Goal: Task Accomplishment & Management: Complete application form

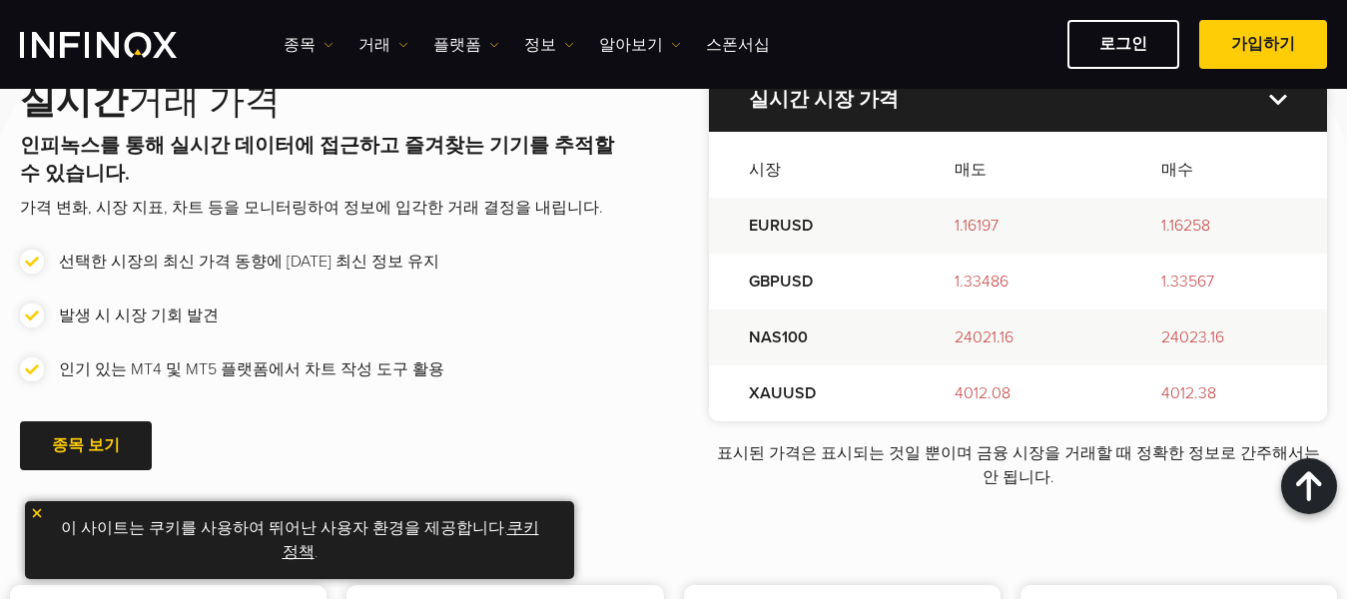
scroll to position [695, 0]
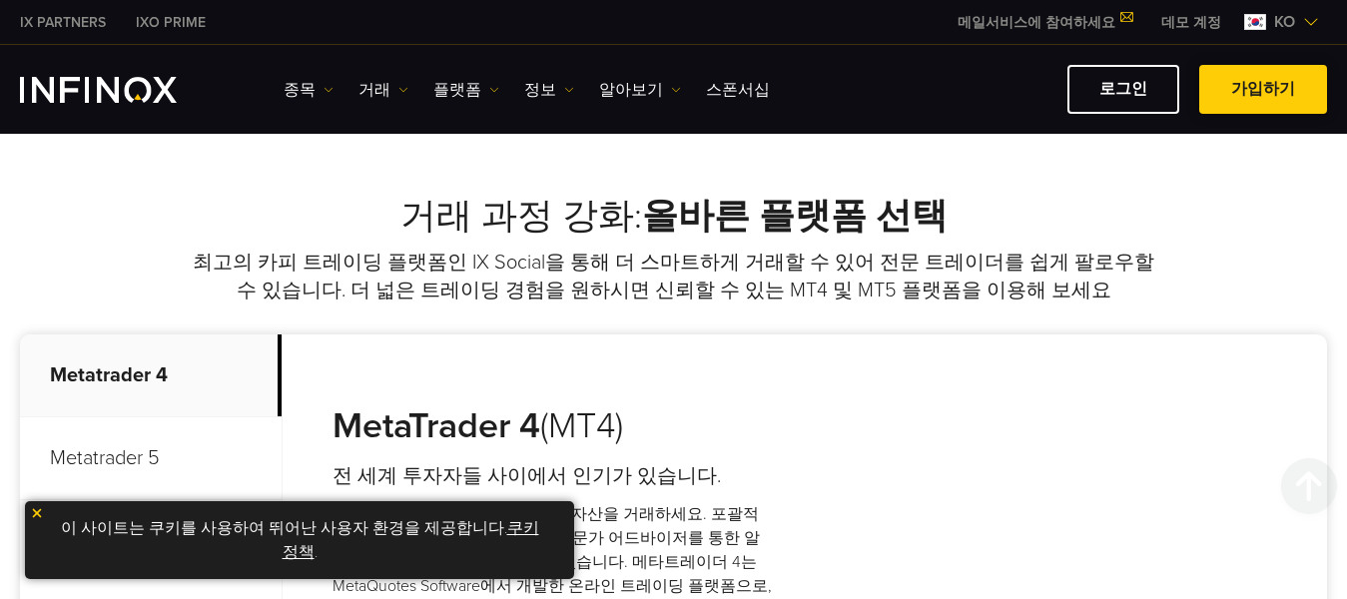
click at [1261, 65] on link "가입하기" at bounding box center [1263, 89] width 128 height 49
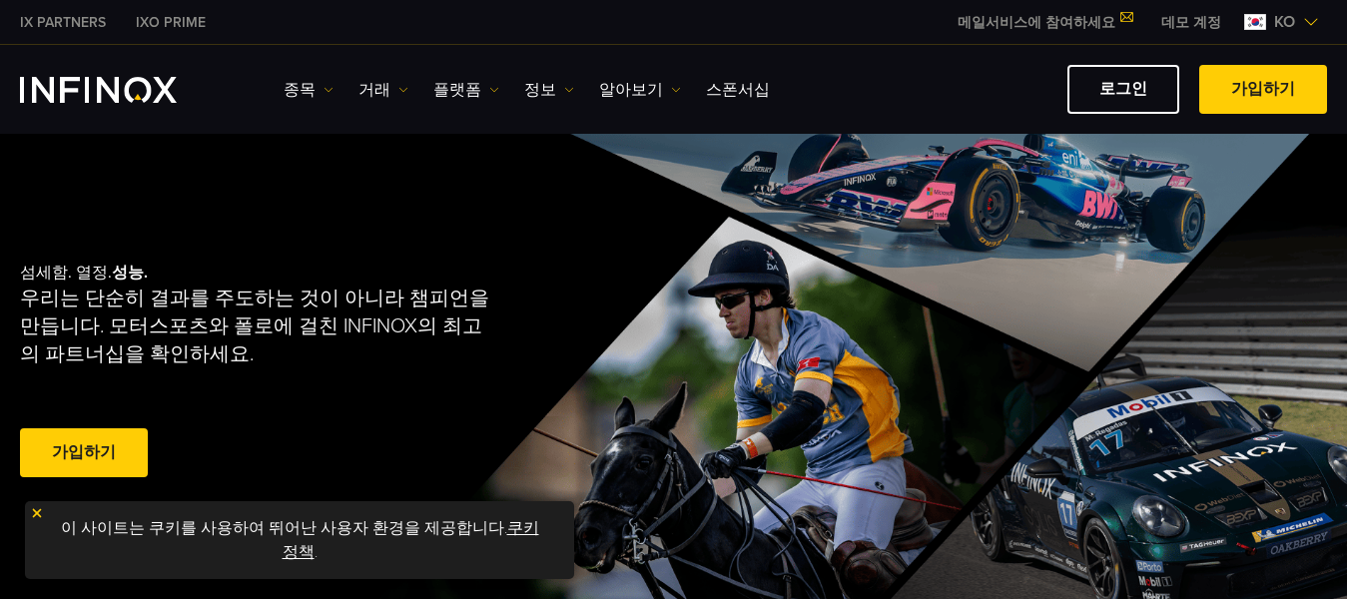
scroll to position [0, 0]
click at [38, 519] on img at bounding box center [37, 513] width 14 height 14
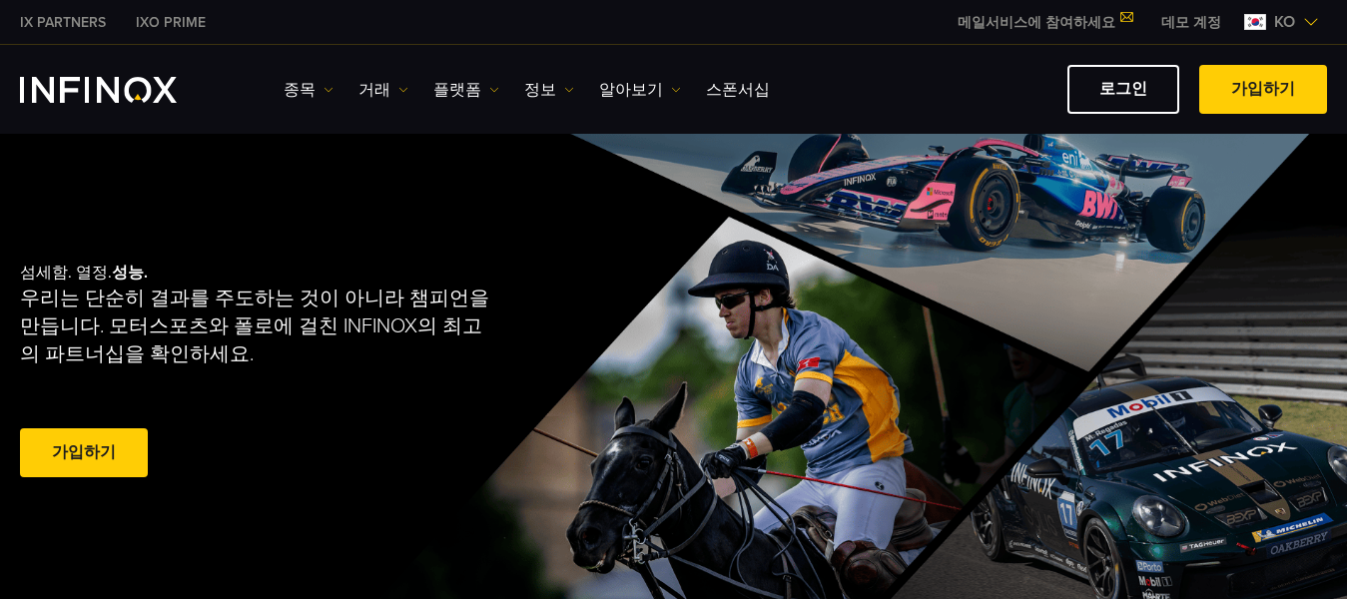
click at [533, 475] on div "가입하기" at bounding box center [314, 456] width 588 height 56
click at [599, 386] on div "섬세함. 열정. 성능. 우리는 단순히 결과를 주도하는 것이 아니라 챔피언을 만듭니다. 모터스포츠와 폴로에 걸친 INFINOX의 최고의 파트너십…" at bounding box center [314, 373] width 588 height 284
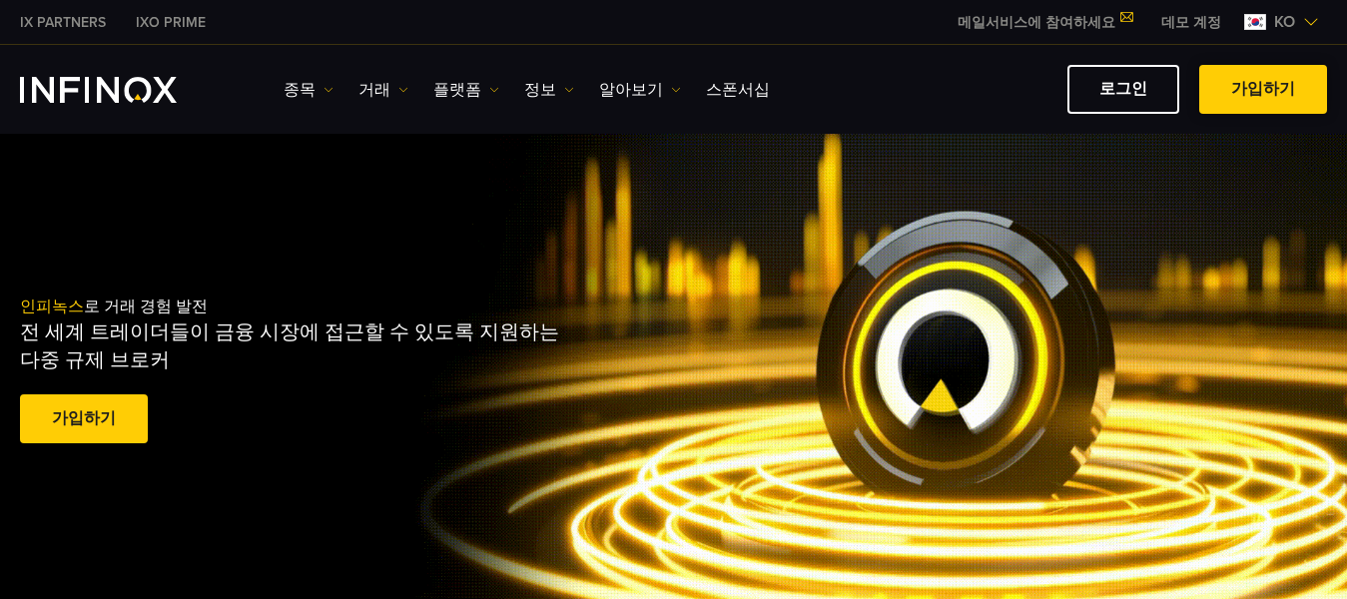
click at [1266, 94] on link "가입하기" at bounding box center [1263, 89] width 128 height 49
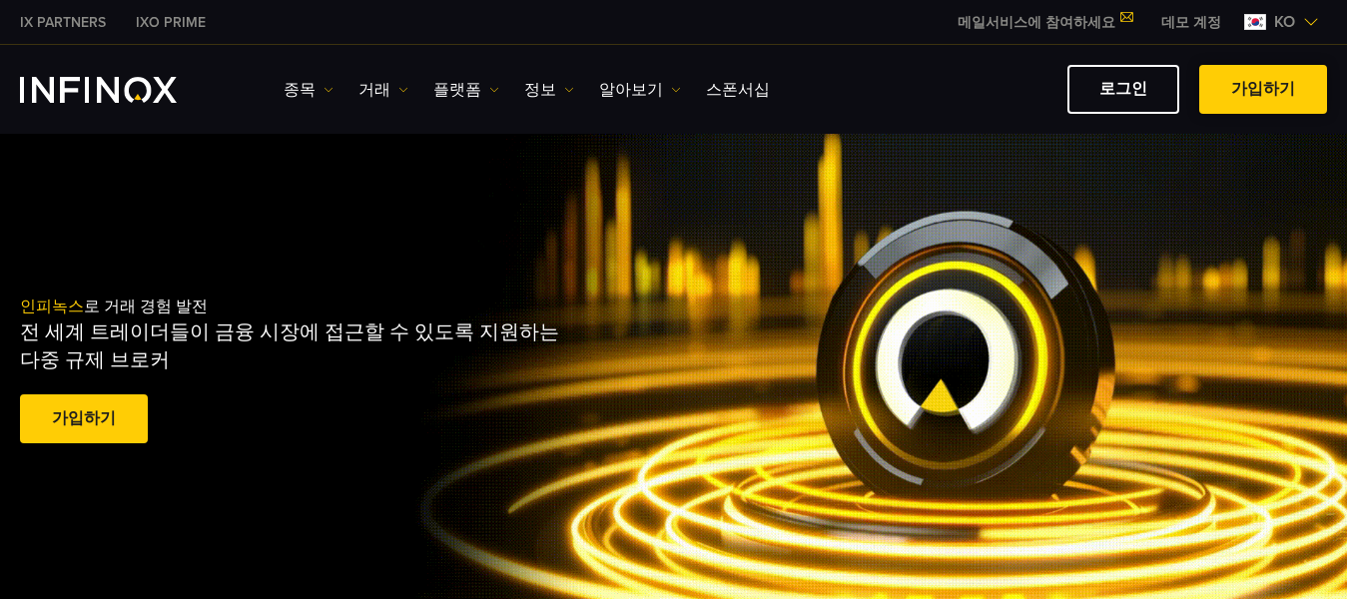
click at [1259, 85] on link "가입하기" at bounding box center [1263, 89] width 128 height 49
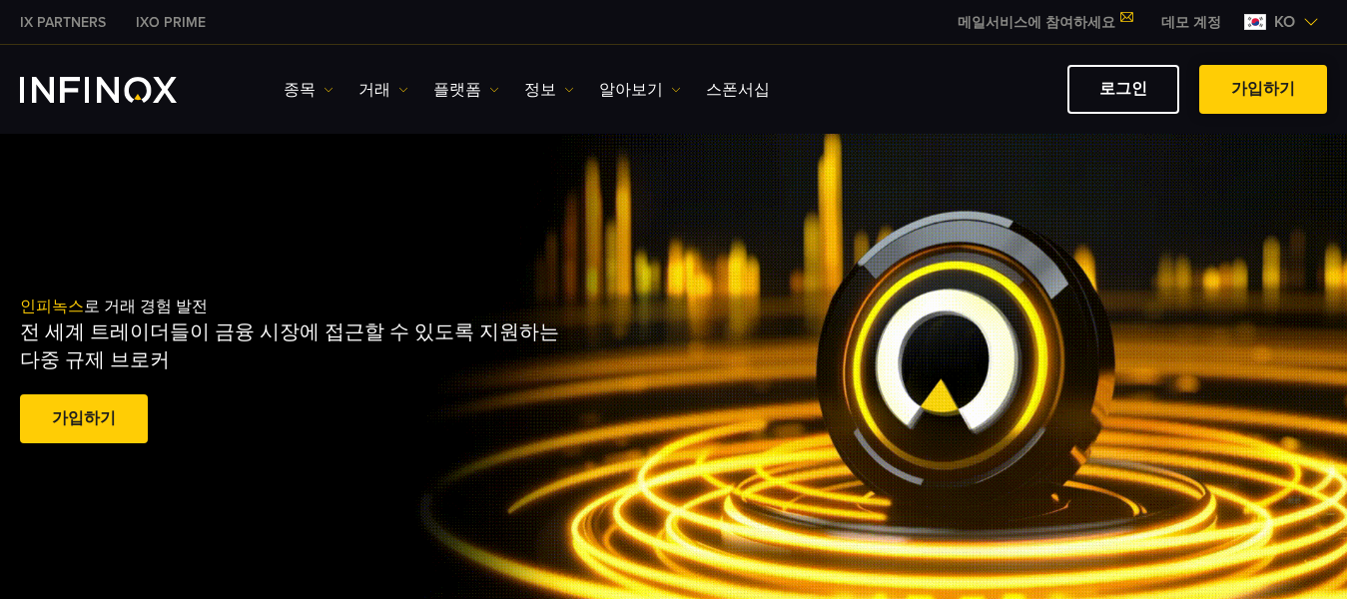
click at [1259, 85] on link "가입하기" at bounding box center [1263, 89] width 128 height 49
